Goal: Check status

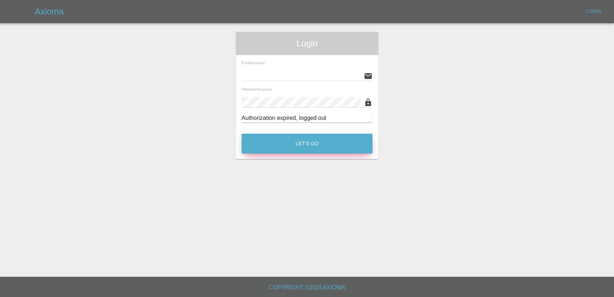
type input "[PERSON_NAME][EMAIL_ADDRESS][PERSON_NAME][DOMAIN_NAME]"
click at [300, 143] on button "Let's Go" at bounding box center [307, 143] width 131 height 20
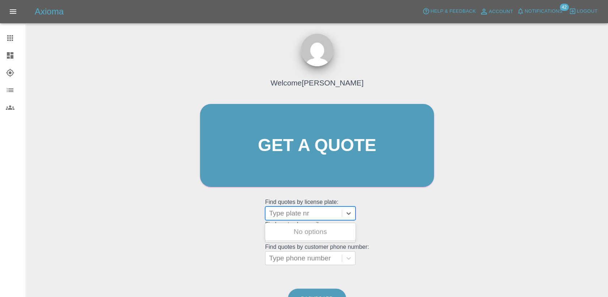
click at [283, 216] on div at bounding box center [303, 213] width 69 height 10
paste input "DL25HYZ"
type input "DL25HYZ"
click at [303, 233] on div "DL25HYZ, Finished" at bounding box center [310, 231] width 90 height 14
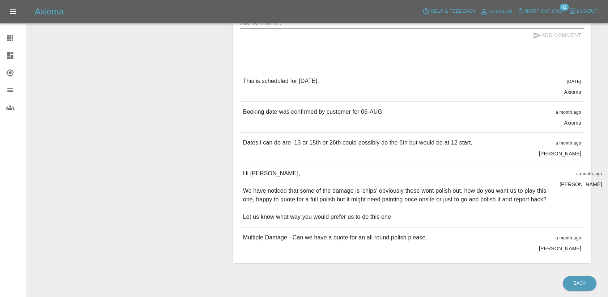
scroll to position [362, 0]
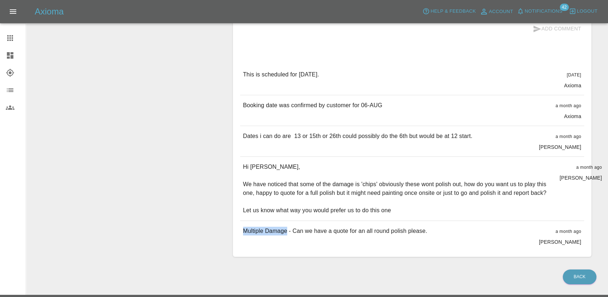
drag, startPoint x: 243, startPoint y: 239, endPoint x: 286, endPoint y: 239, distance: 43.4
click at [286, 235] on p "Multiple Damage - Can we have a quote for an all round polish please." at bounding box center [335, 230] width 184 height 9
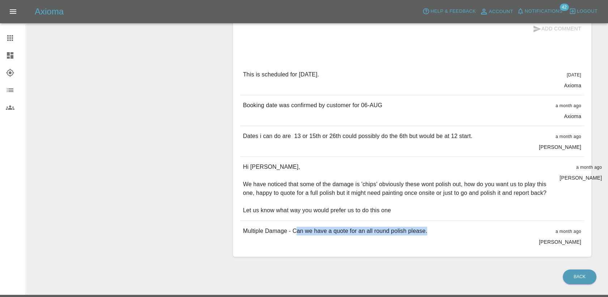
drag, startPoint x: 286, startPoint y: 239, endPoint x: 426, endPoint y: 239, distance: 140.0
click at [426, 239] on div "Multiple Damage - Can we have a quote for an all round polish please. a month a…" at bounding box center [412, 236] width 344 height 30
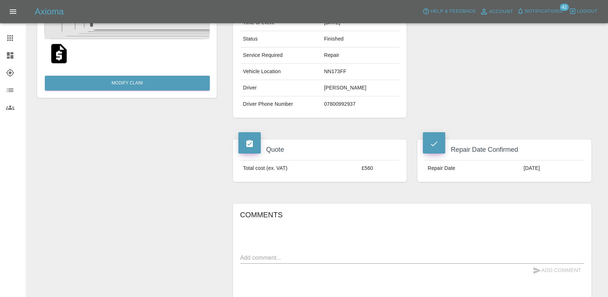
scroll to position [0, 0]
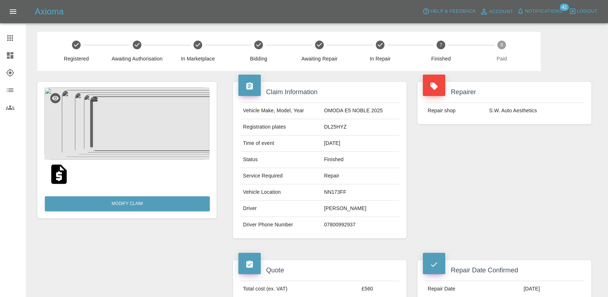
click at [10, 39] on icon at bounding box center [10, 38] width 9 height 9
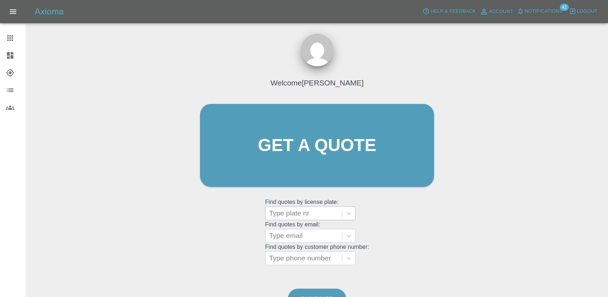
click at [294, 214] on div at bounding box center [303, 213] width 69 height 10
paste input "DW25GYN"
type input "DW25GYN"
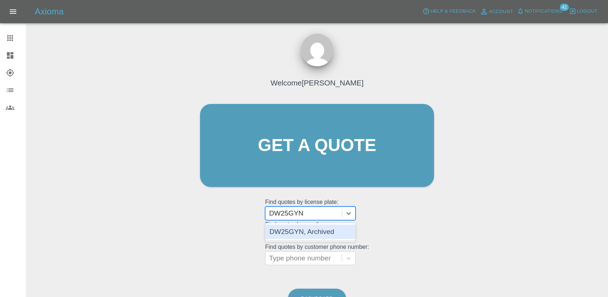
click at [312, 232] on div "DW25GYN, Archived" at bounding box center [310, 231] width 90 height 14
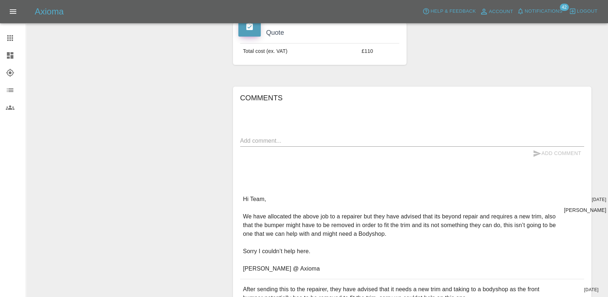
scroll to position [241, 0]
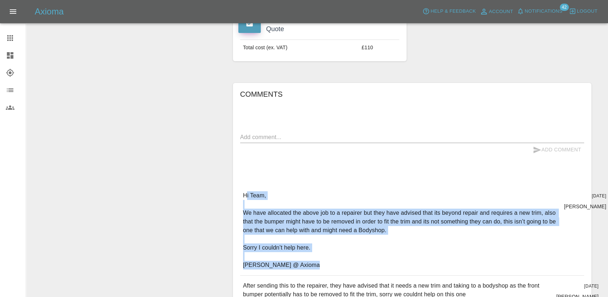
drag, startPoint x: 260, startPoint y: 196, endPoint x: 342, endPoint y: 273, distance: 113.1
click at [342, 273] on div "Hi Team, We have allocated the above job to a repairer but they have advised th…" at bounding box center [412, 230] width 344 height 90
drag, startPoint x: 342, startPoint y: 273, endPoint x: 376, endPoint y: 260, distance: 36.9
click at [376, 260] on p "Hi Team, We have allocated the above job to a repairer but they have advised th…" at bounding box center [400, 230] width 315 height 78
click at [315, 269] on p "Hi Team, We have allocated the above job to a repairer but they have advised th…" at bounding box center [400, 230] width 315 height 78
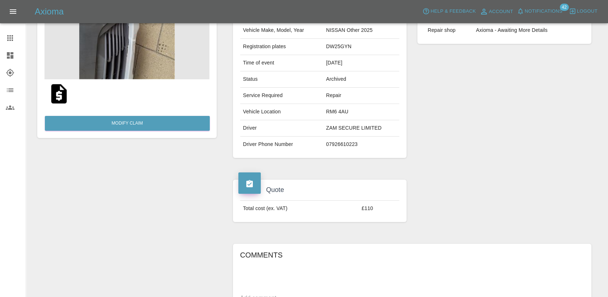
click at [14, 37] on icon at bounding box center [10, 38] width 9 height 9
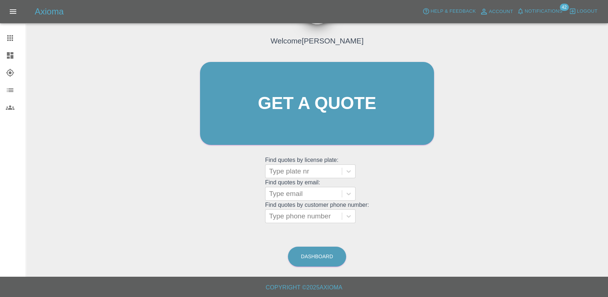
scroll to position [42, 0]
click at [284, 170] on div at bounding box center [303, 171] width 69 height 10
paste input "HV25XVP"
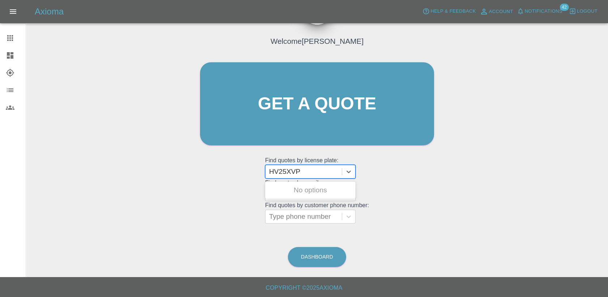
type input "HV25XVP"
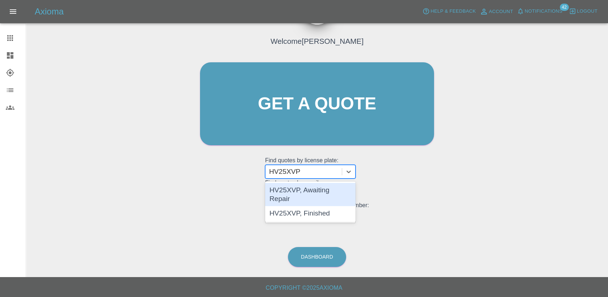
click at [321, 190] on div "HV25XVP, Awaiting Repair" at bounding box center [310, 194] width 90 height 23
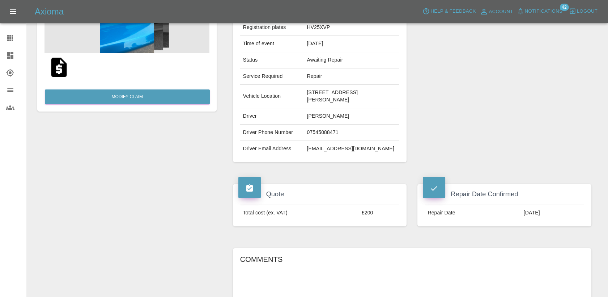
scroll to position [120, 0]
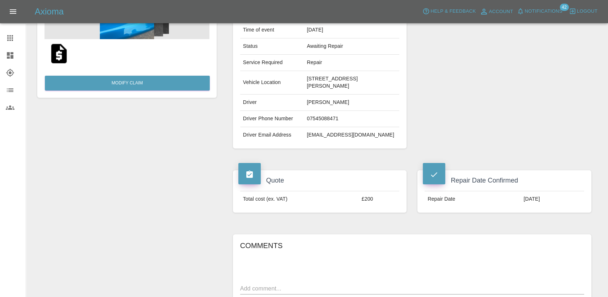
drag, startPoint x: 512, startPoint y: 200, endPoint x: 503, endPoint y: 200, distance: 9.0
click at [521, 200] on td "[DATE]" at bounding box center [552, 199] width 63 height 16
